Goal: Leave review/rating: Leave review/rating

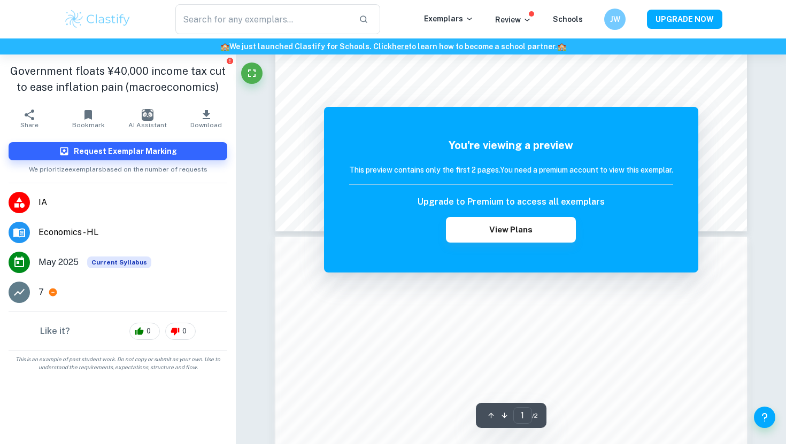
scroll to position [439, 0]
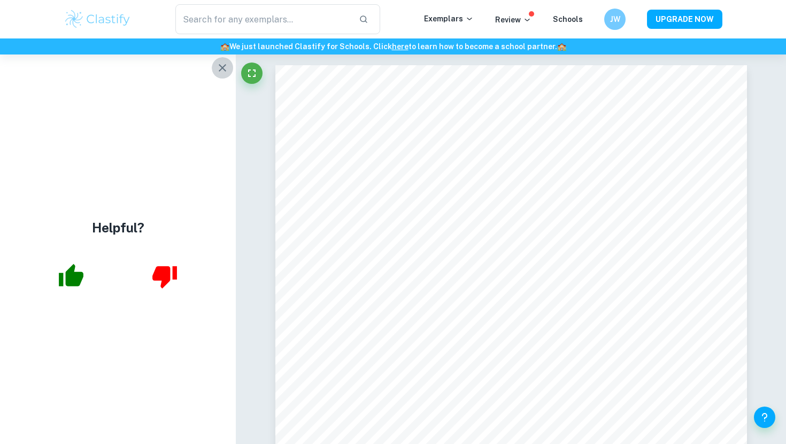
click at [218, 75] on button "button" at bounding box center [222, 67] width 21 height 21
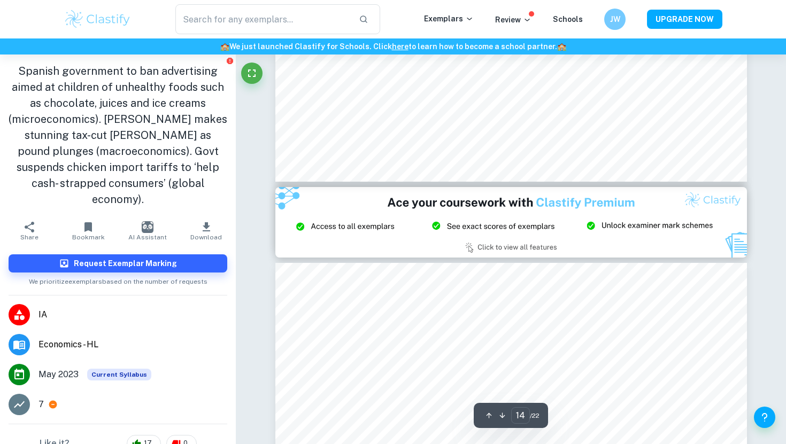
type input "15"
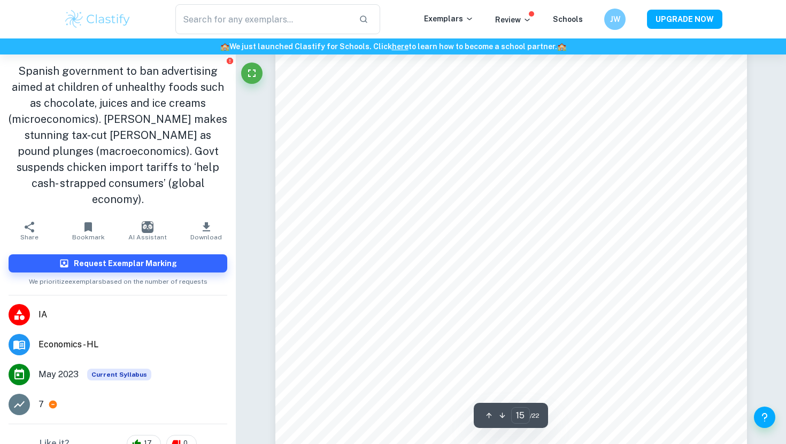
scroll to position [9775, 0]
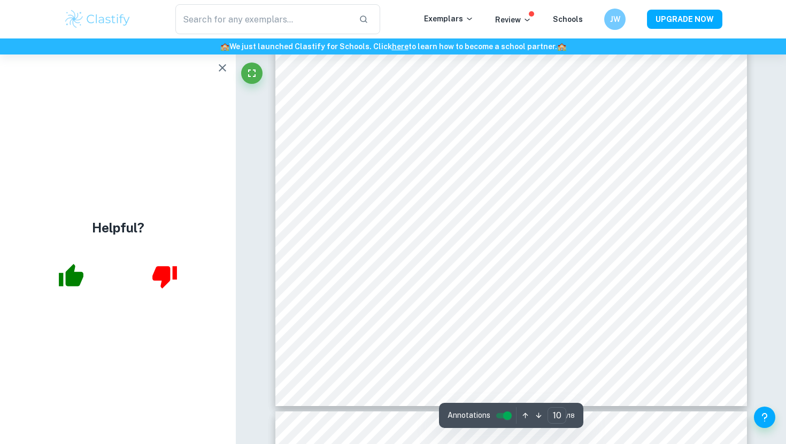
scroll to position [6081, 0]
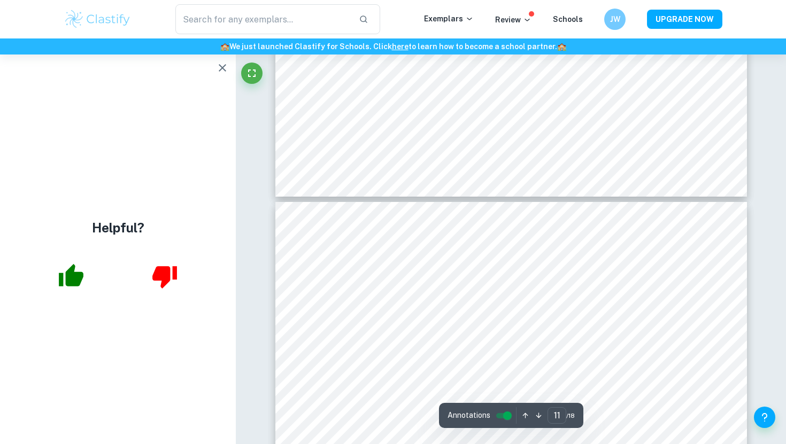
type input "12"
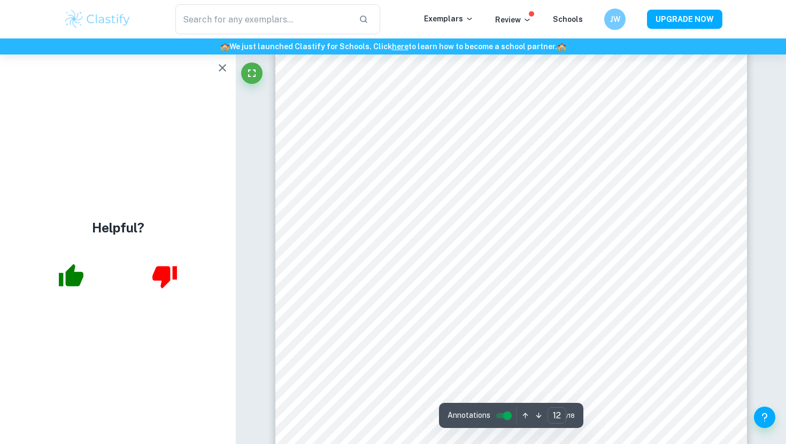
scroll to position [7057, 0]
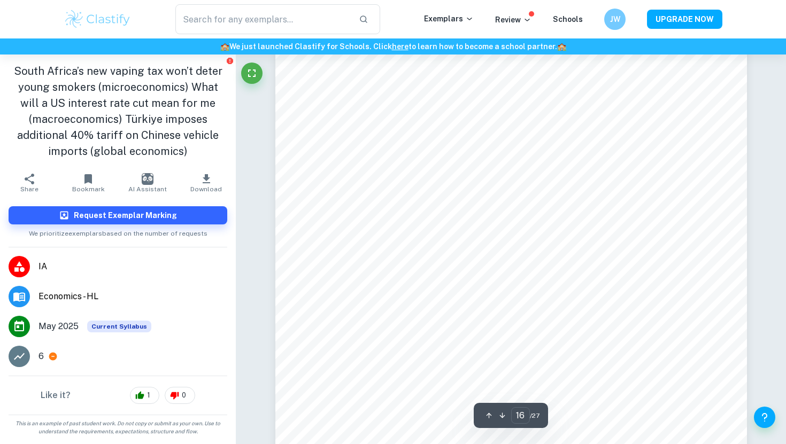
scroll to position [10438, 0]
type input "15"
